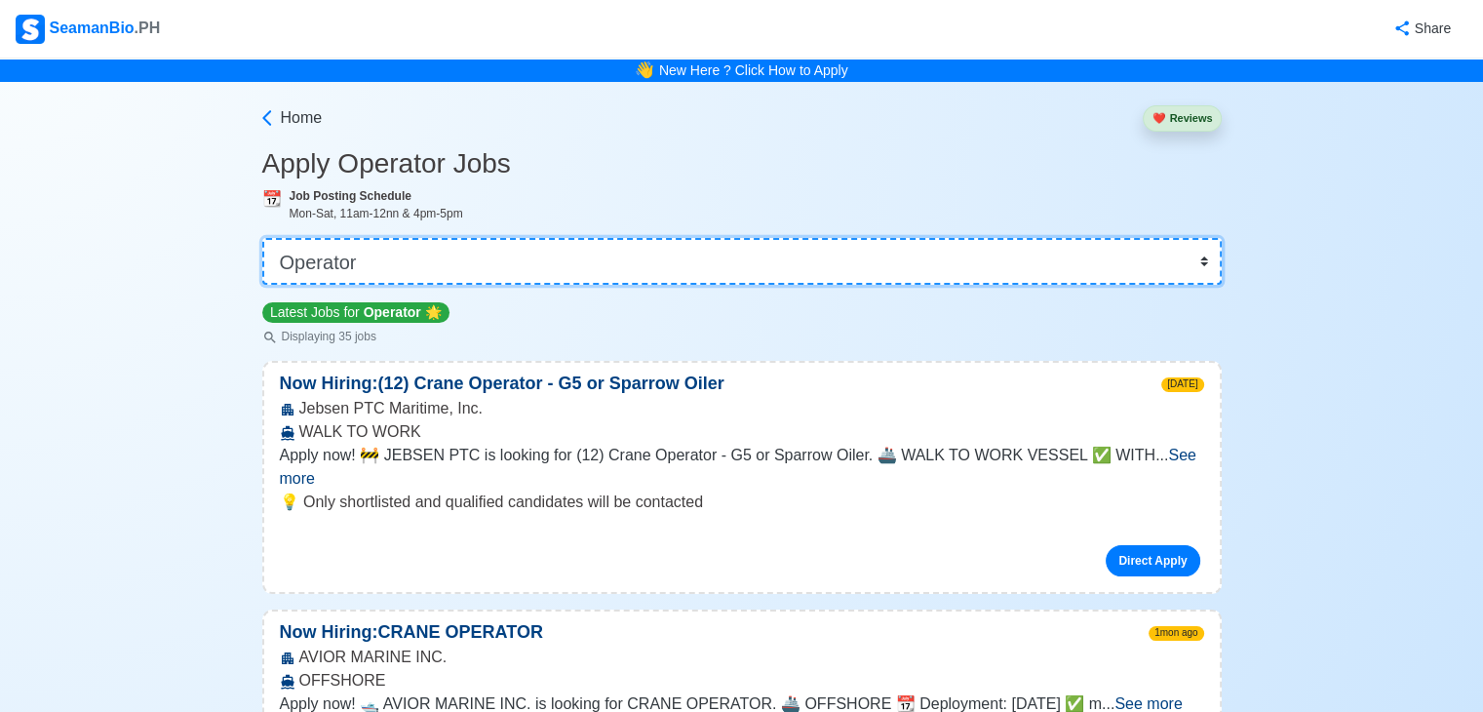
select select "Mechanic"
